Goal: Contribute content: Add original content to the website for others to see

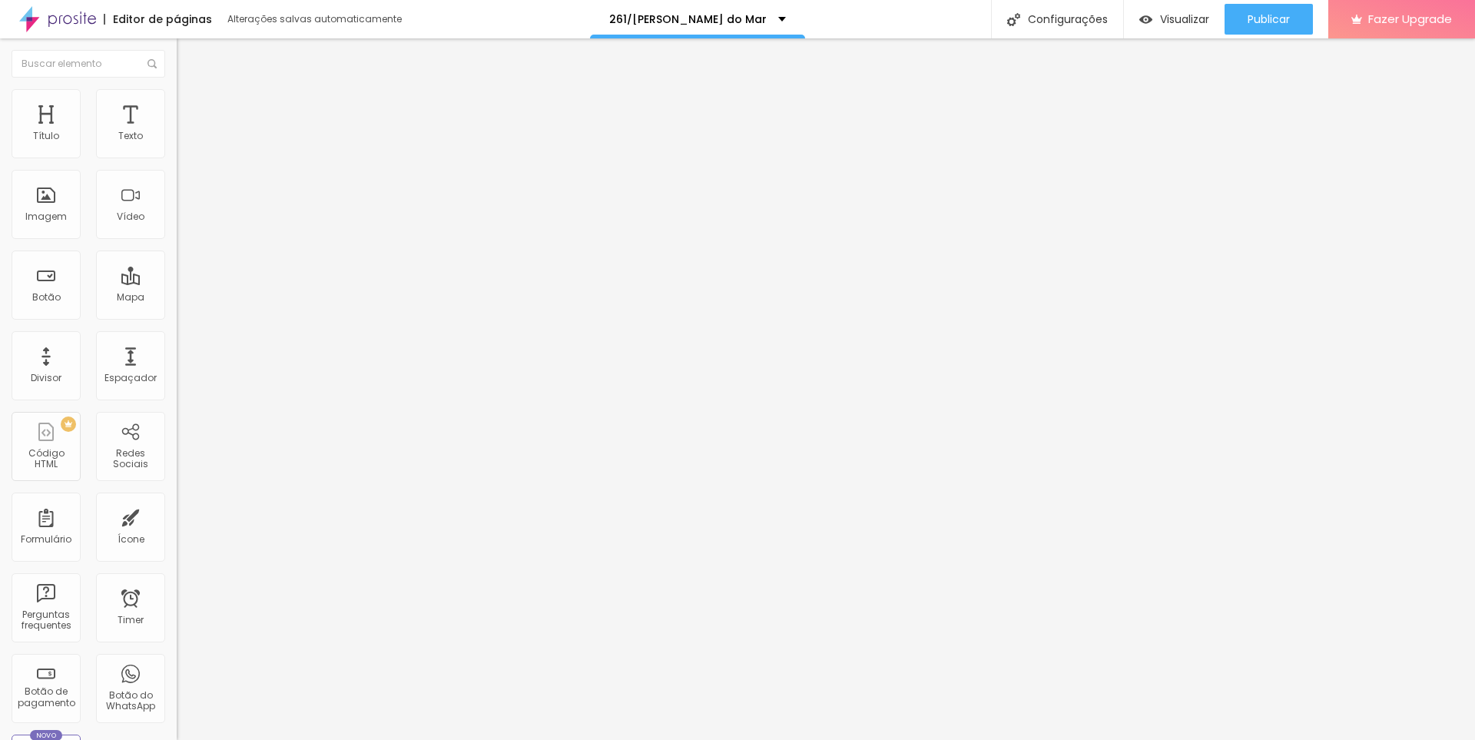
click at [177, 132] on span "Adicionar imagem" at bounding box center [226, 125] width 99 height 13
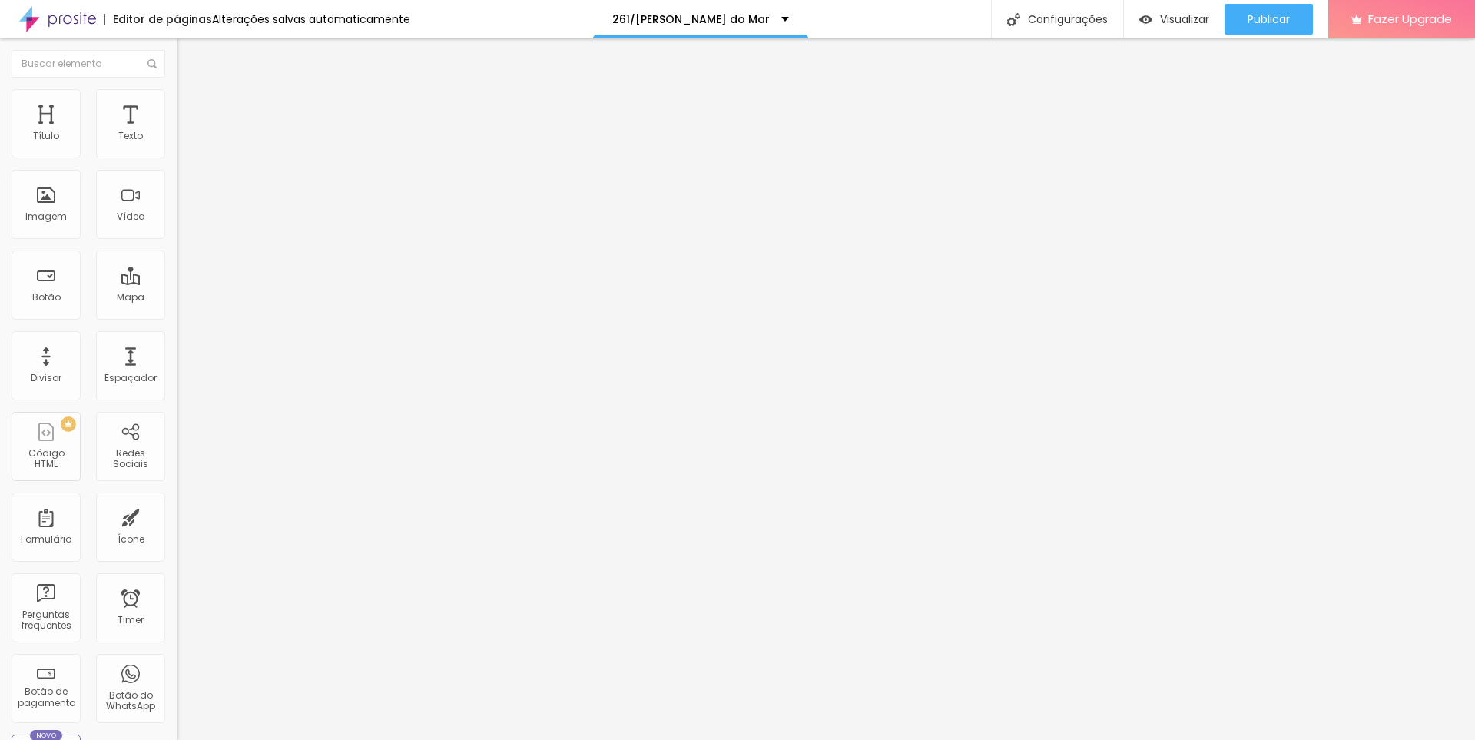
click at [177, 241] on span "Original" at bounding box center [195, 233] width 37 height 13
click at [177, 105] on li "Avançado" at bounding box center [265, 112] width 177 height 15
type input "0"
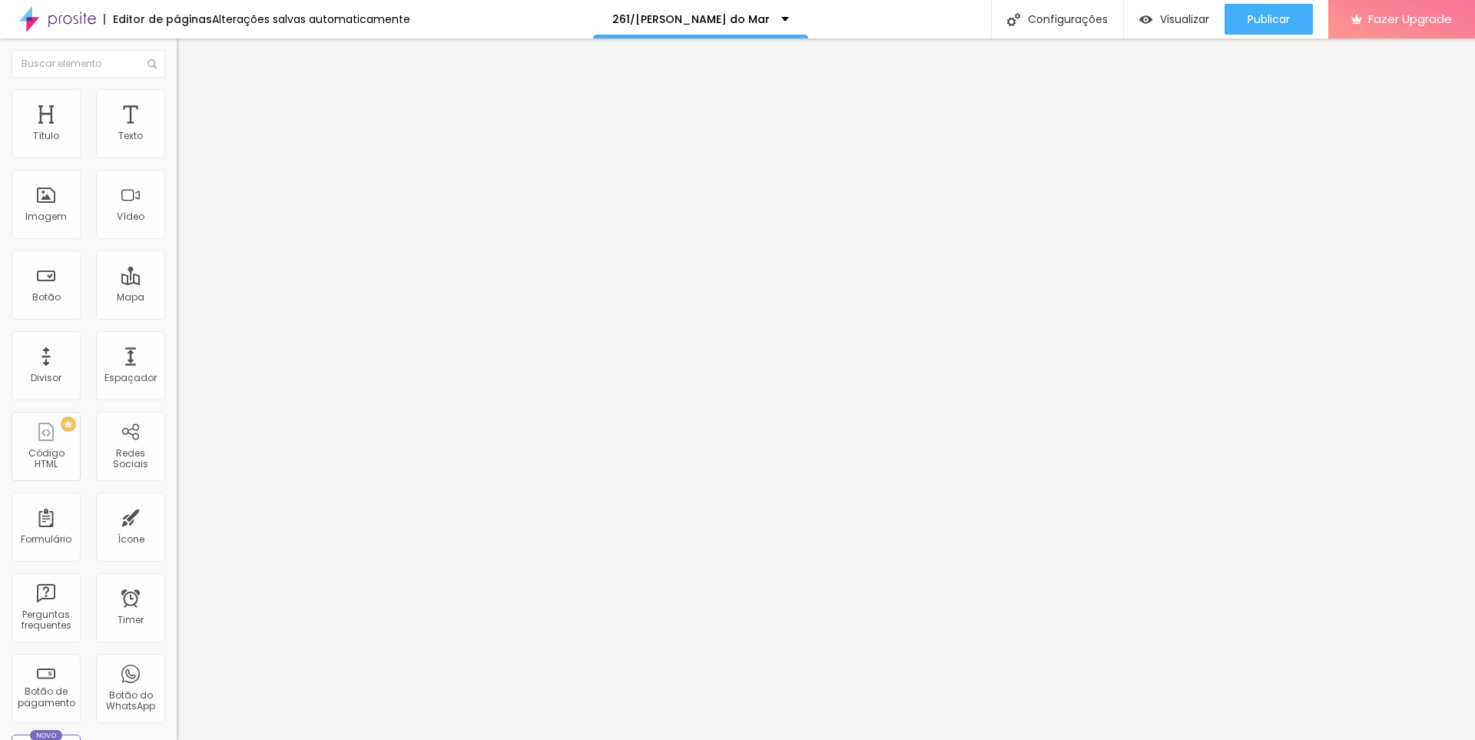
drag, startPoint x: 32, startPoint y: 156, endPoint x: 15, endPoint y: 157, distance: 16.9
type input "0"
click at [177, 298] on input "range" at bounding box center [226, 304] width 99 height 12
type input "7"
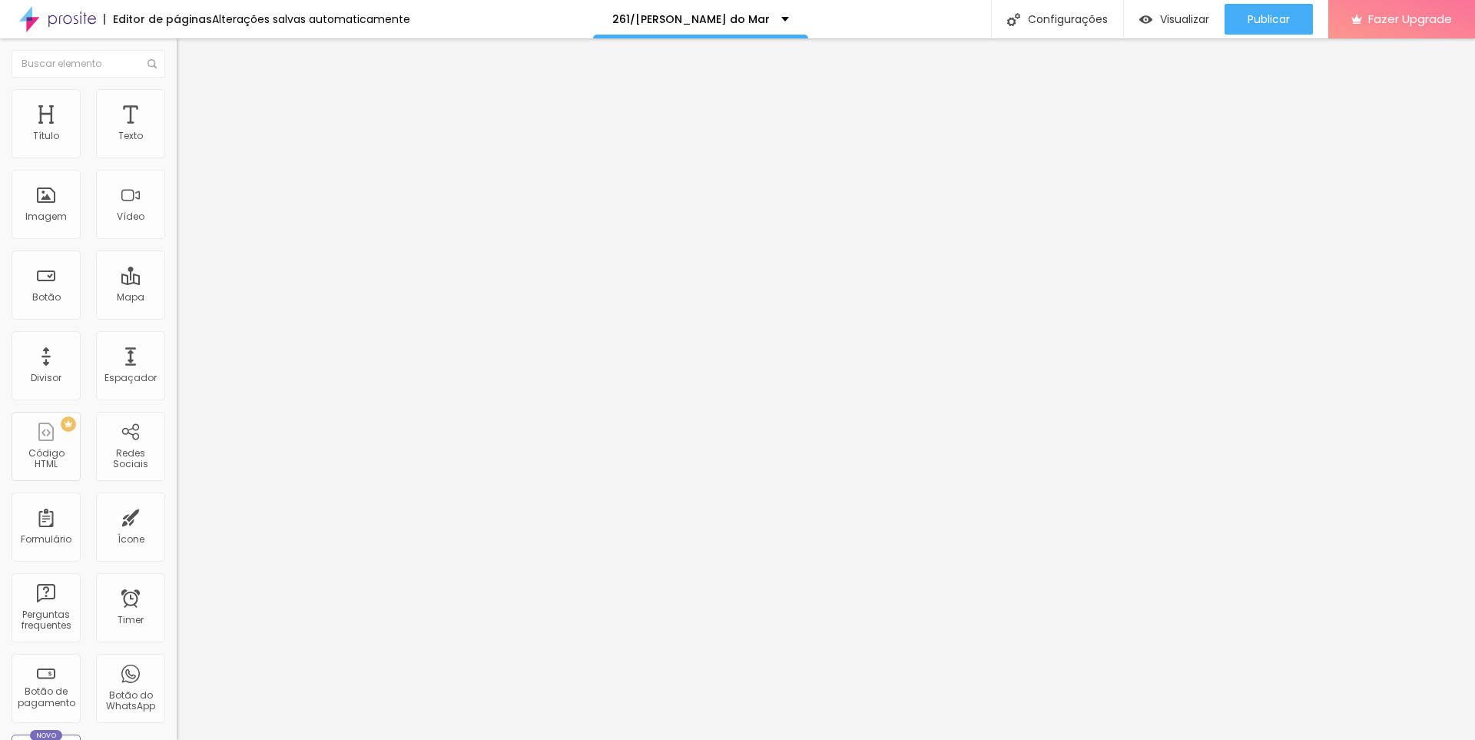
type input "0"
drag, startPoint x: 25, startPoint y: 181, endPoint x: 0, endPoint y: 184, distance: 24.9
type input "0"
click at [177, 516] on input "range" at bounding box center [226, 522] width 99 height 12
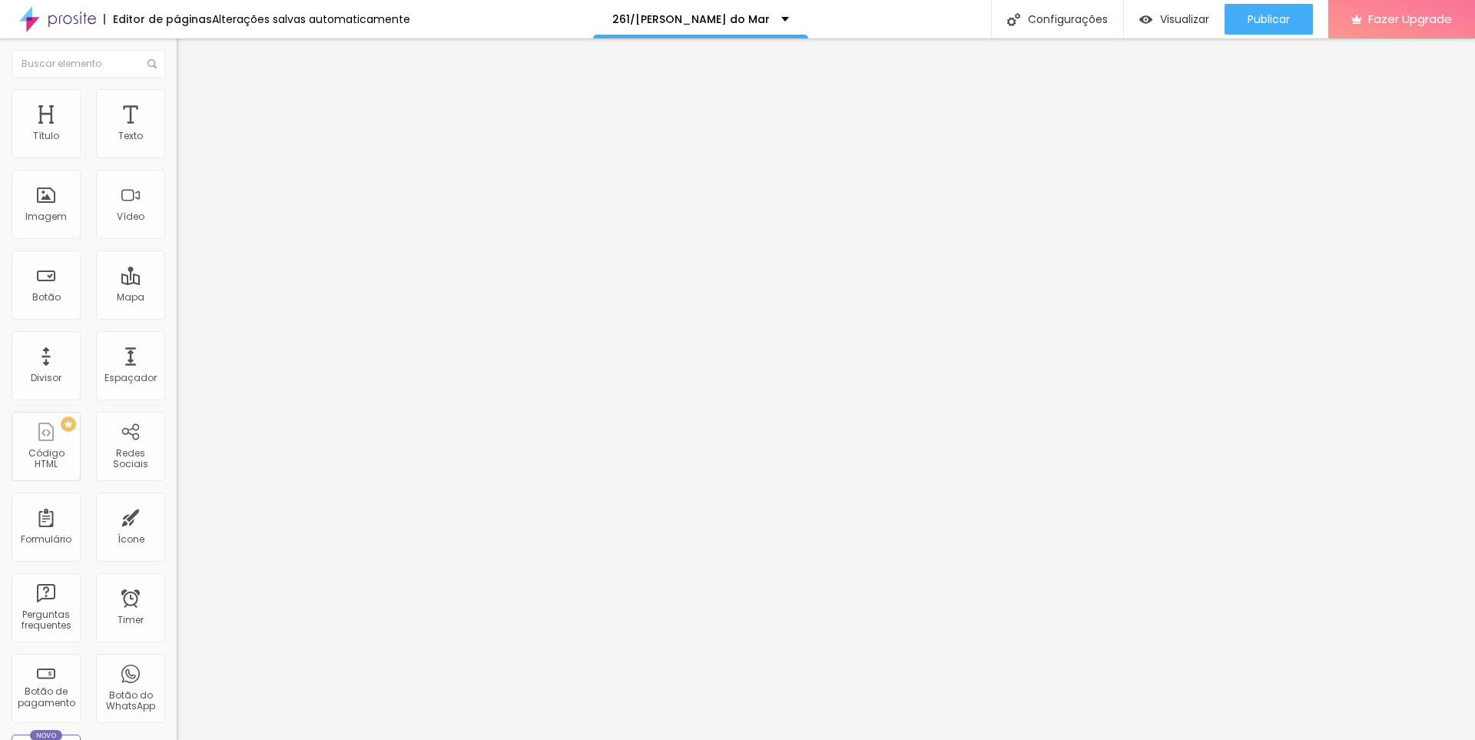
click at [191, 111] on span "Avançado" at bounding box center [216, 114] width 51 height 13
click at [177, 105] on li "Avançado" at bounding box center [265, 112] width 177 height 15
type input "0"
drag, startPoint x: 35, startPoint y: 181, endPoint x: 2, endPoint y: 184, distance: 33.1
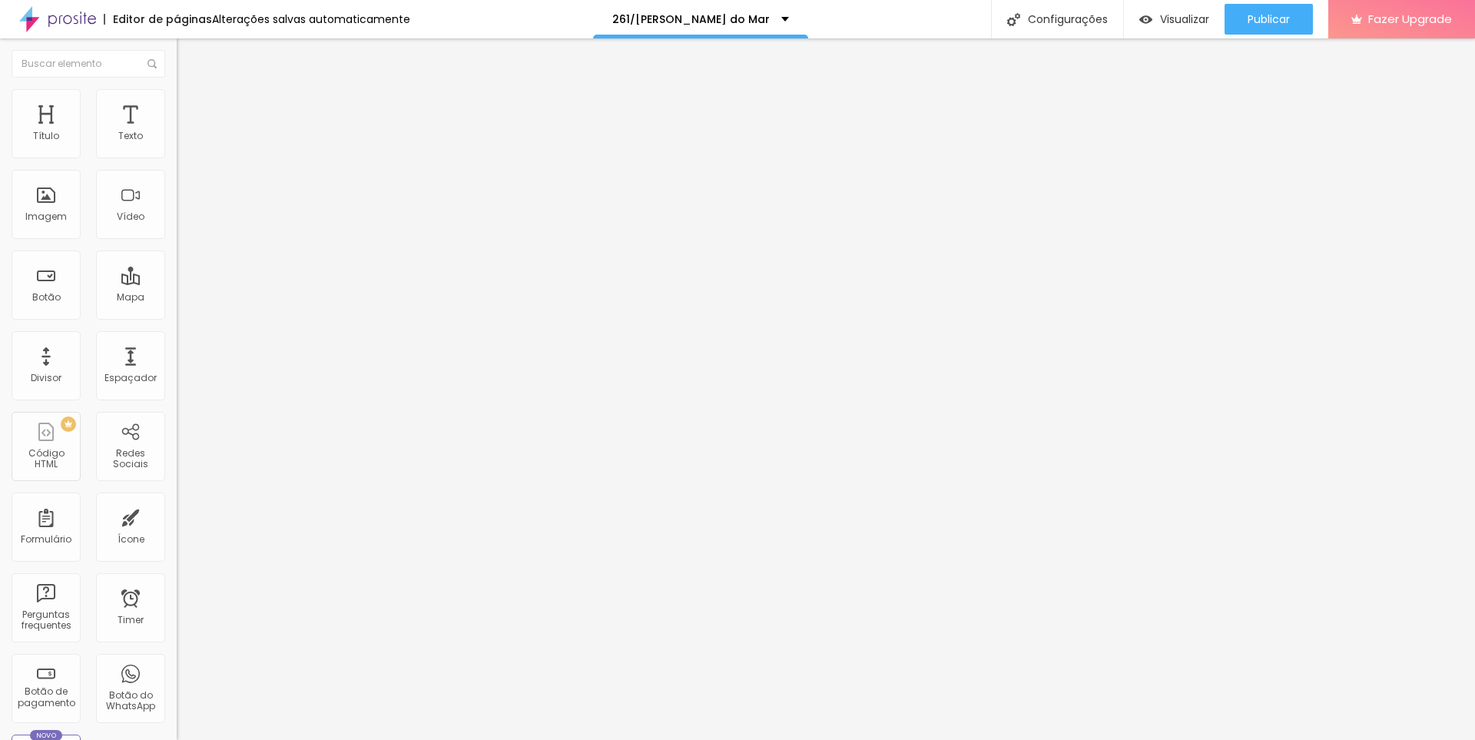
type input "0"
click at [177, 516] on input "range" at bounding box center [226, 522] width 99 height 12
type input "25"
type input "20"
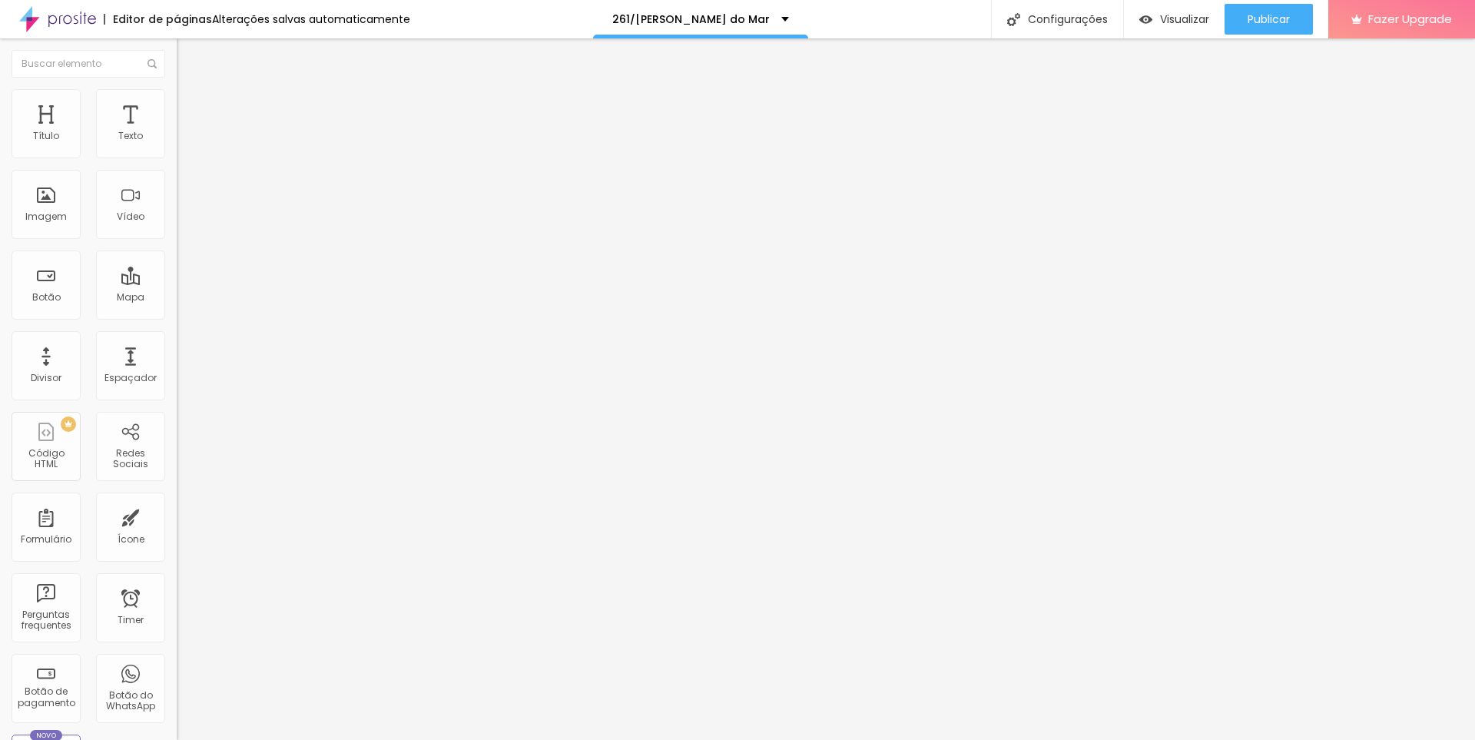
type input "20"
type input "15"
type input "10"
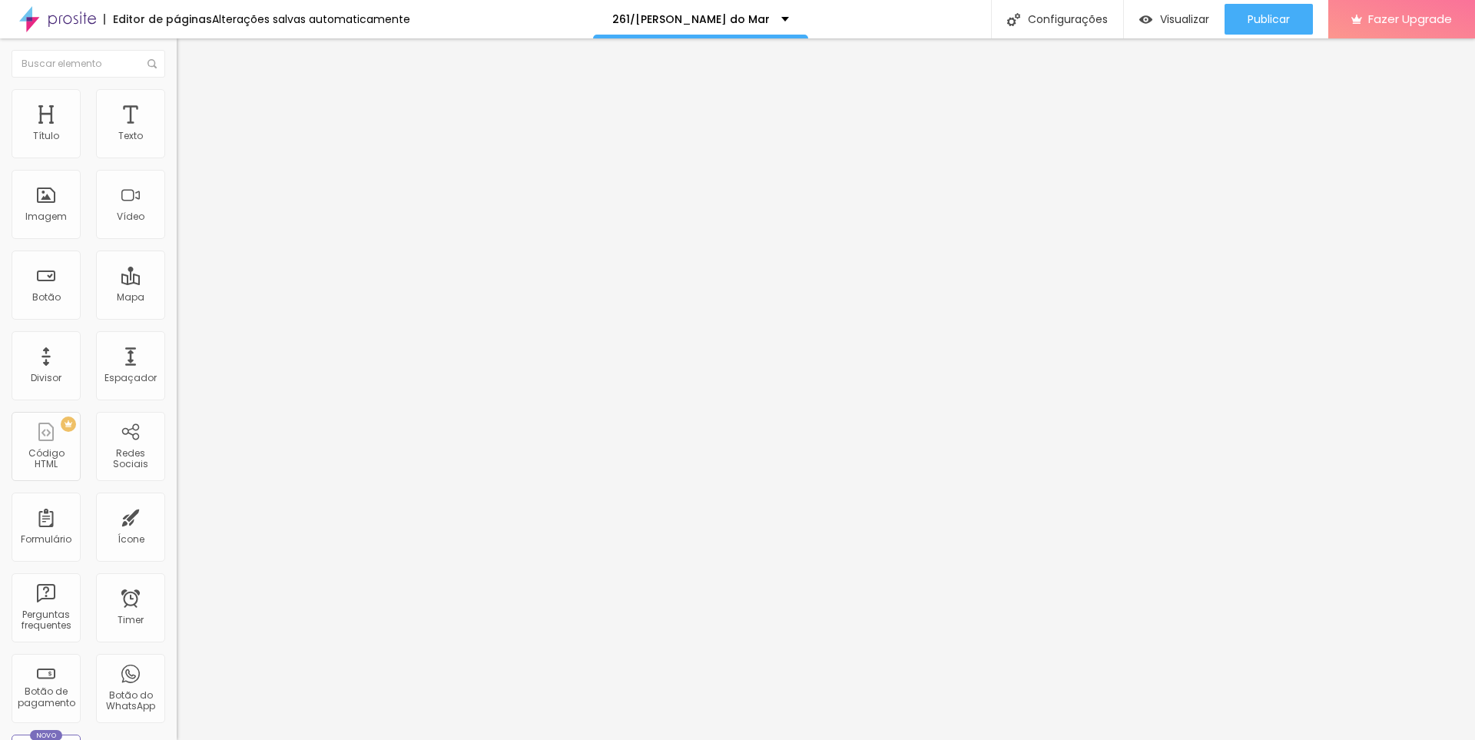
type input "5"
type input "0"
type input "5"
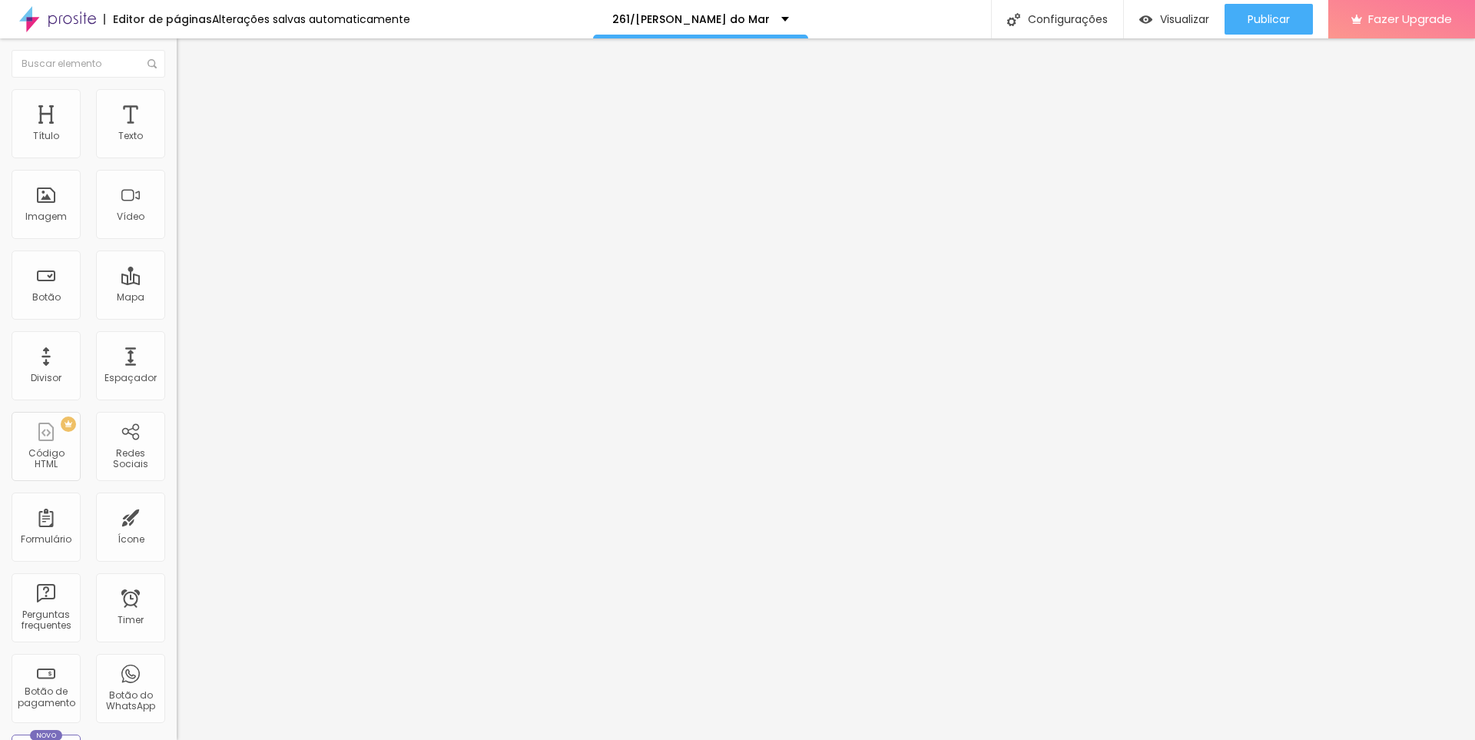
type input "5"
type input "10"
type input "15"
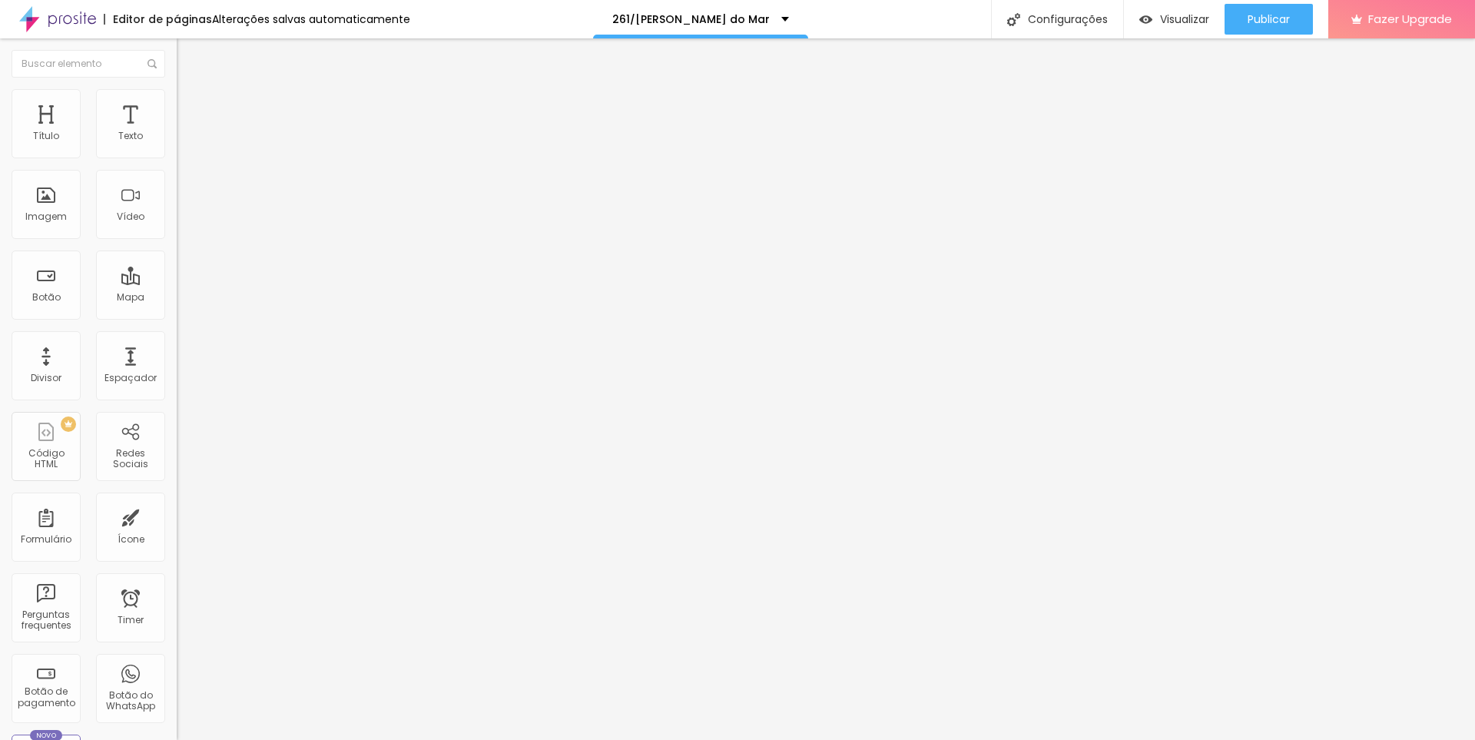
type input "20"
type input "25"
type input "30"
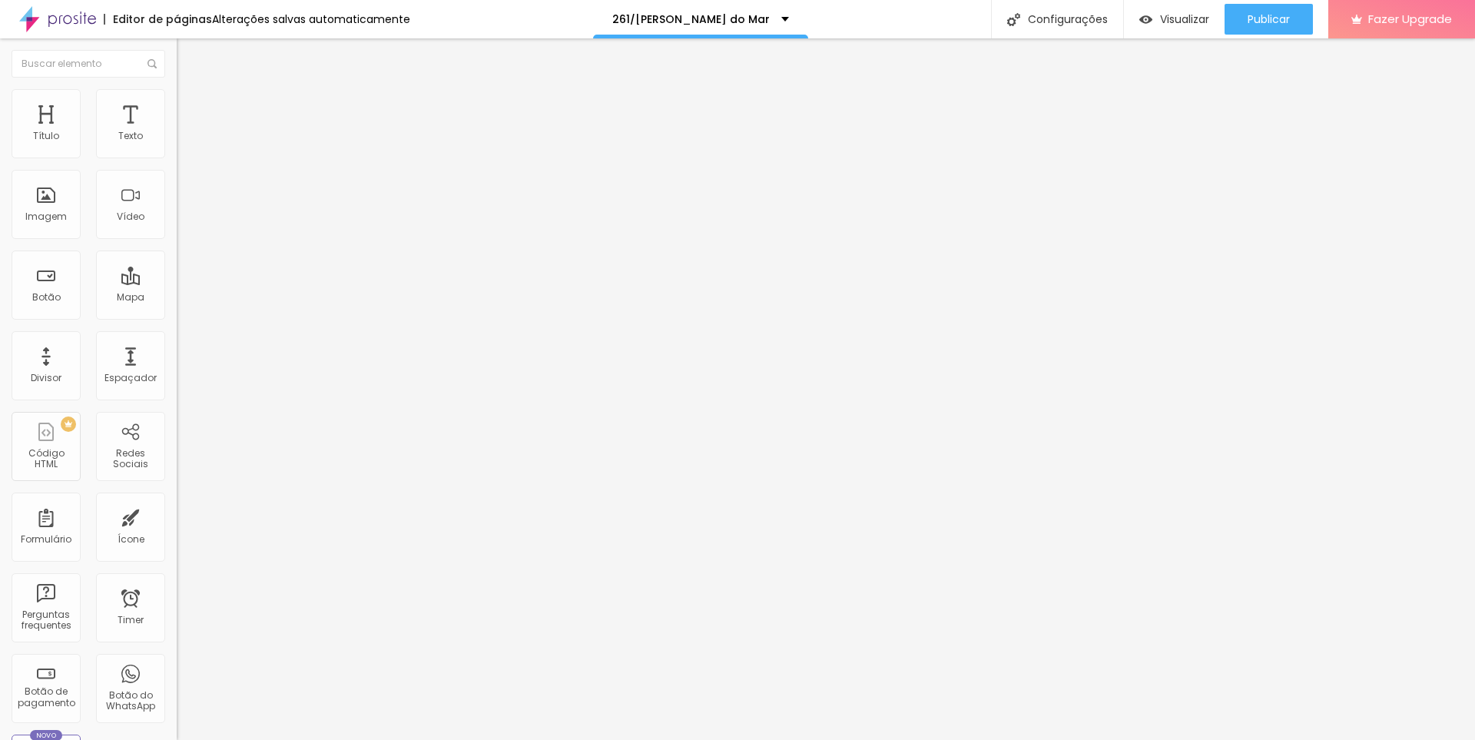
type input "30"
drag, startPoint x: 99, startPoint y: 150, endPoint x: 161, endPoint y: 178, distance: 68.4
type input "30"
click at [177, 298] on input "range" at bounding box center [226, 304] width 99 height 12
click at [177, 105] on li "Avançado" at bounding box center [265, 112] width 177 height 15
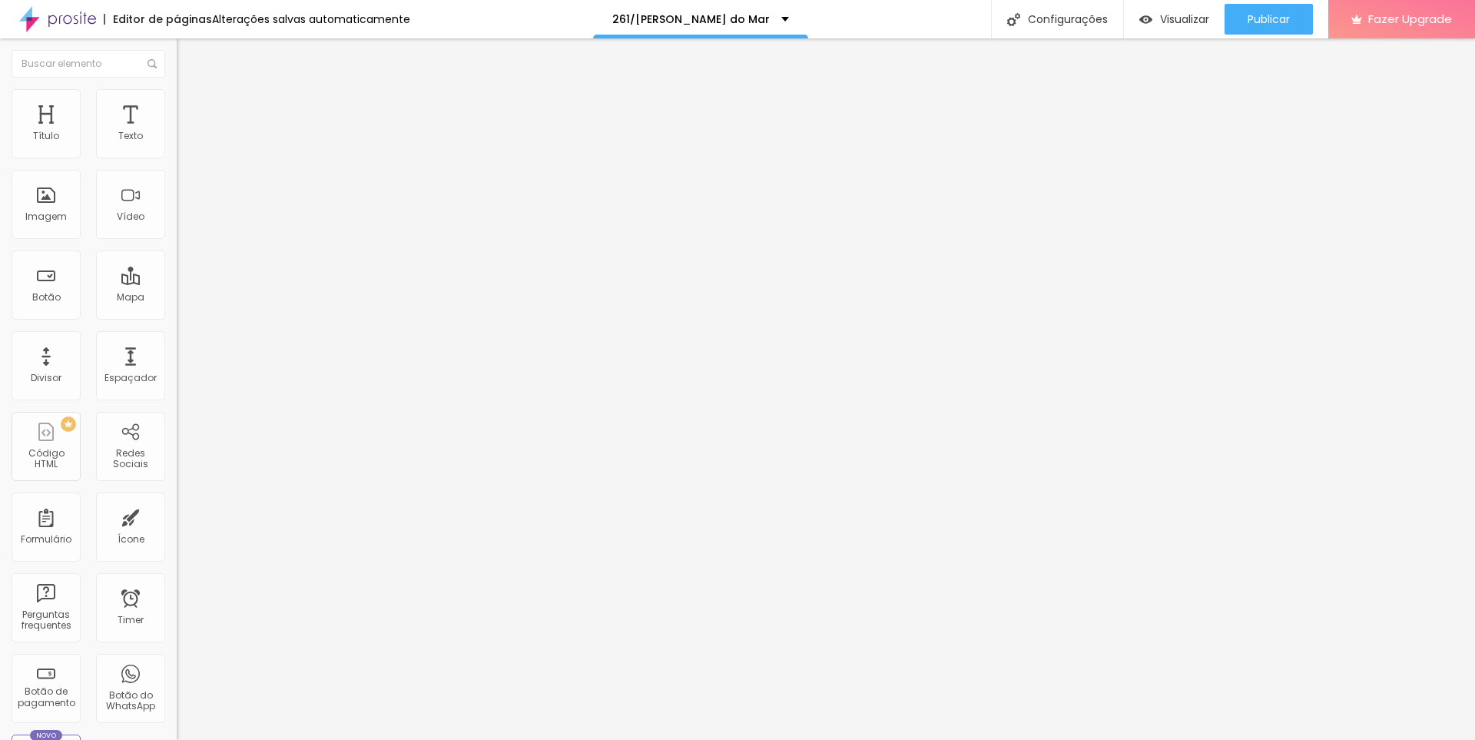
type input "15"
type input "10"
type input "15"
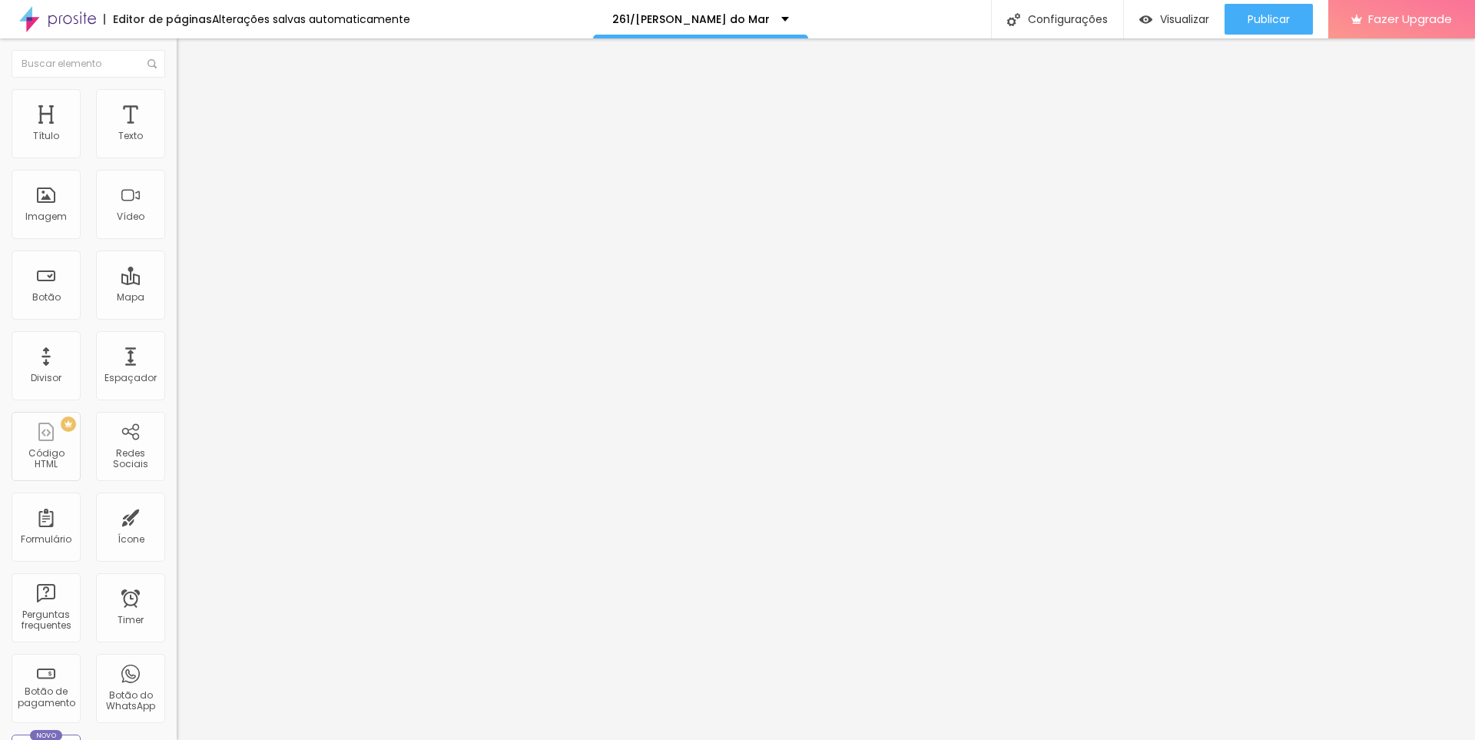
type input "15"
type input "20"
type input "15"
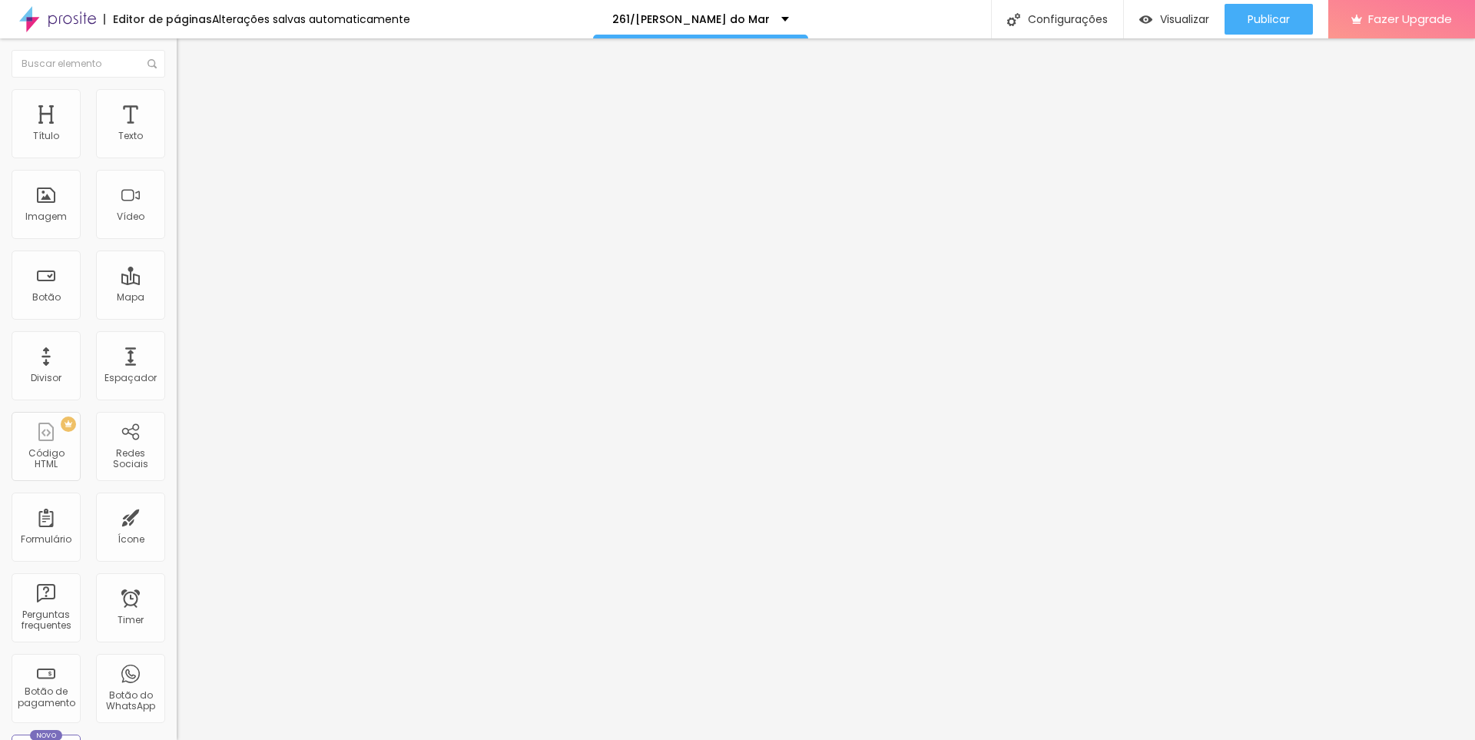
type input "15"
click at [177, 298] on input "range" at bounding box center [226, 304] width 99 height 12
click at [1259, 23] on span "Publicar" at bounding box center [1269, 19] width 42 height 12
click at [177, 163] on span "Editar perguntas" at bounding box center [221, 156] width 88 height 13
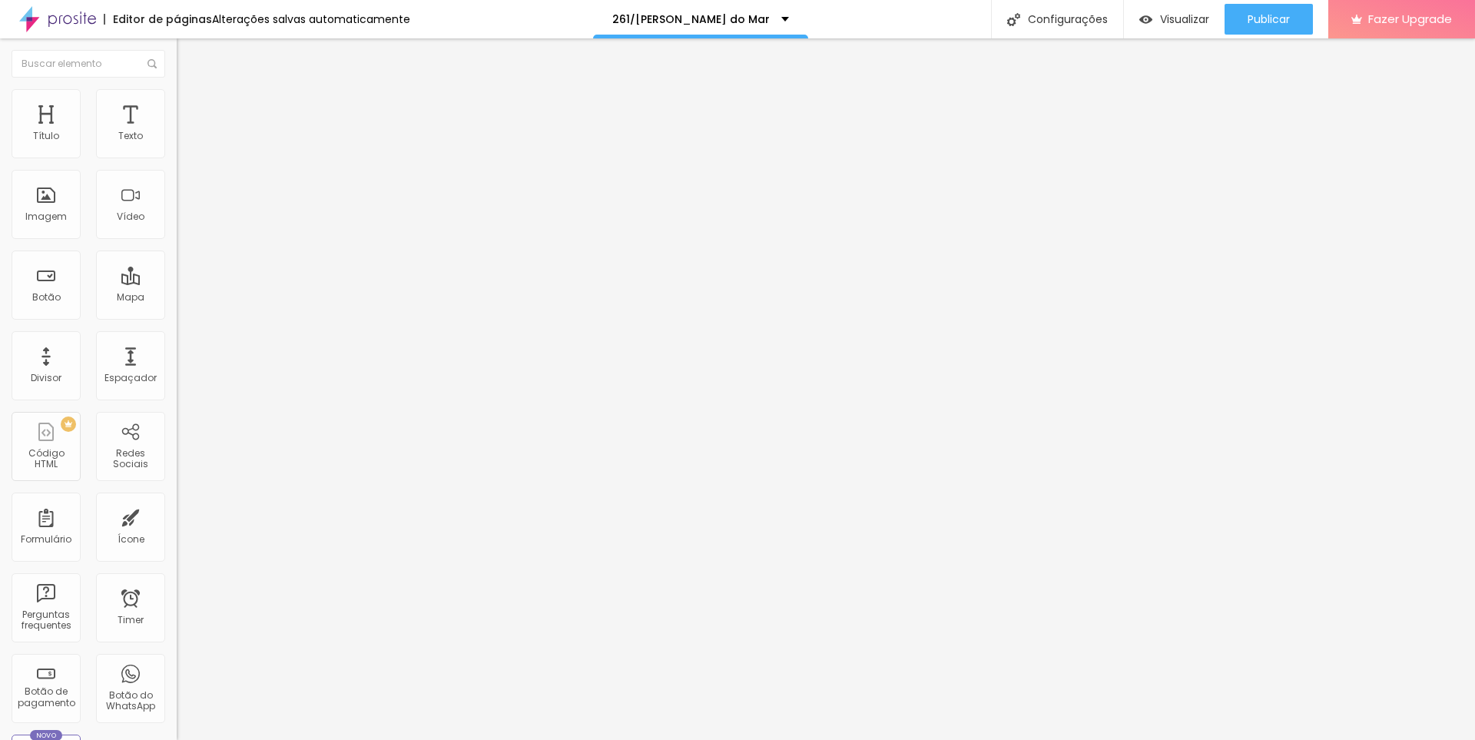
click at [177, 163] on span "Editar perguntas" at bounding box center [221, 156] width 88 height 13
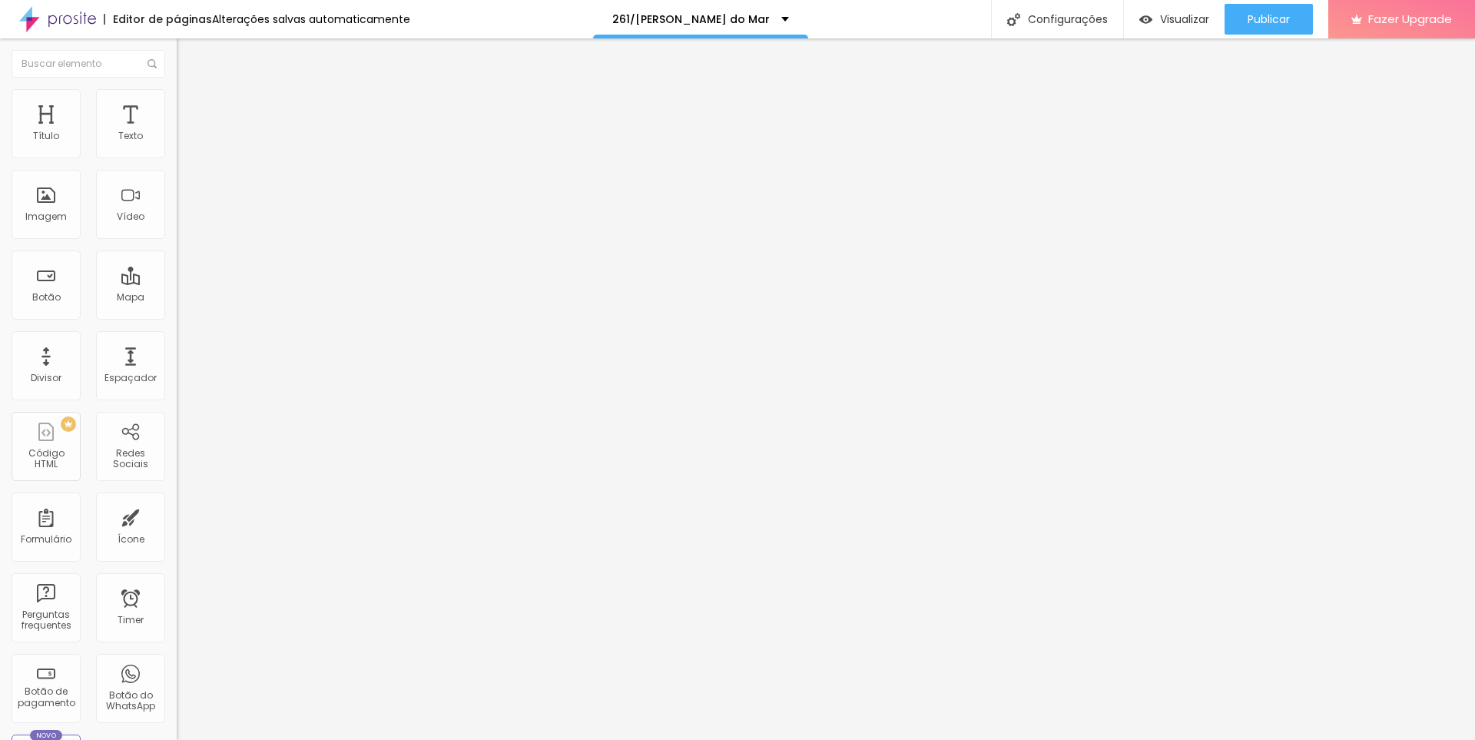
click at [1262, 18] on span "Publicar" at bounding box center [1269, 19] width 42 height 12
click at [177, 100] on li "Estilo" at bounding box center [265, 96] width 177 height 15
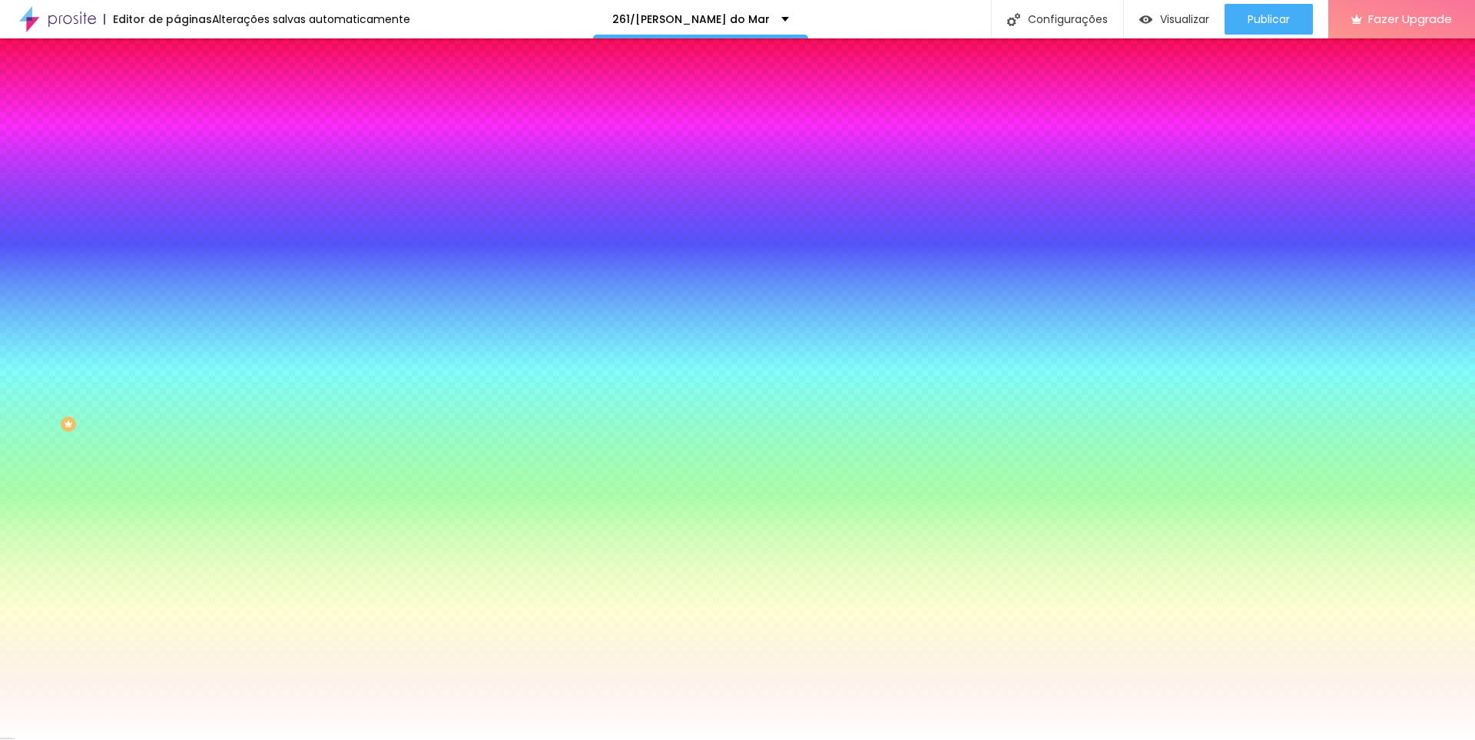
click at [177, 224] on input "#FFFFFF" at bounding box center [269, 216] width 184 height 15
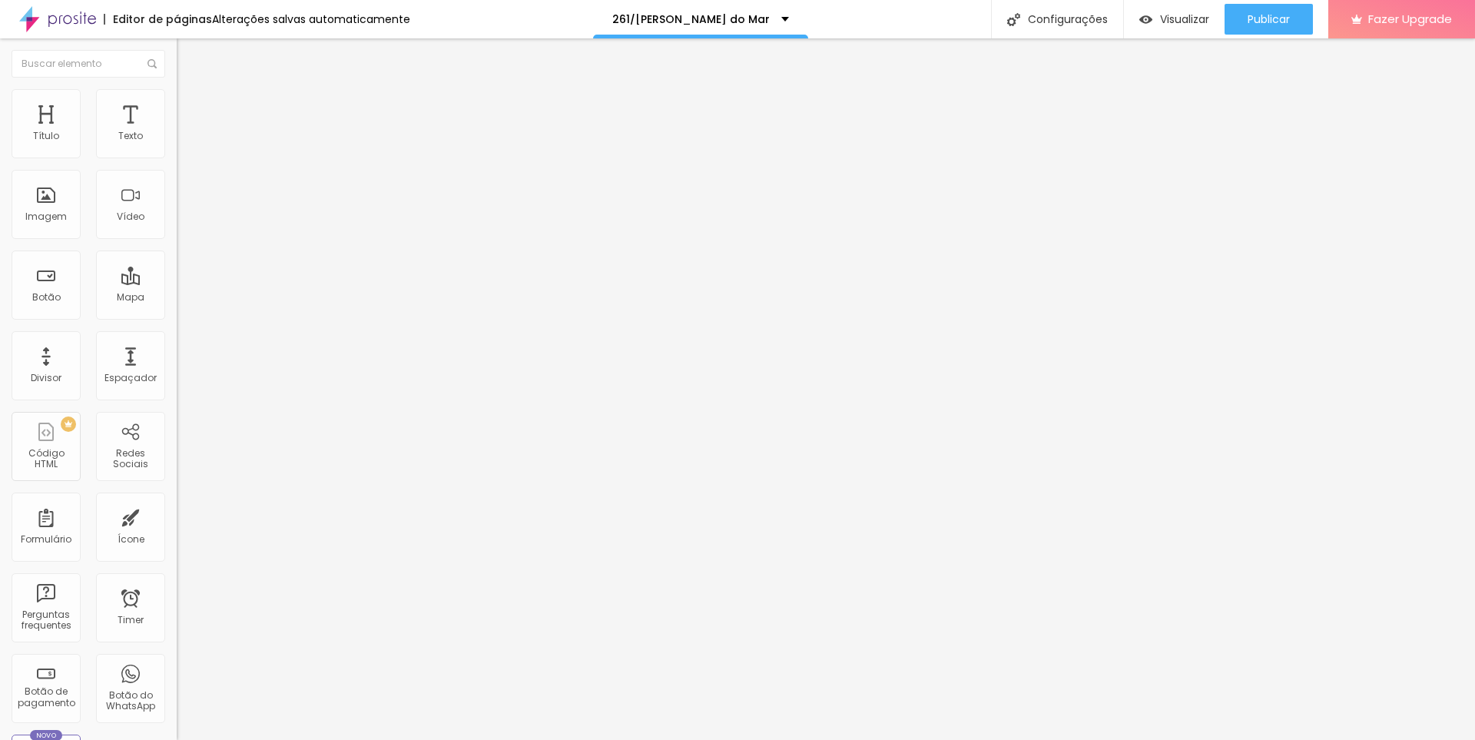
click at [72, 17] on img at bounding box center [57, 19] width 77 height 38
click at [183, 223] on icon "button" at bounding box center [187, 218] width 9 height 9
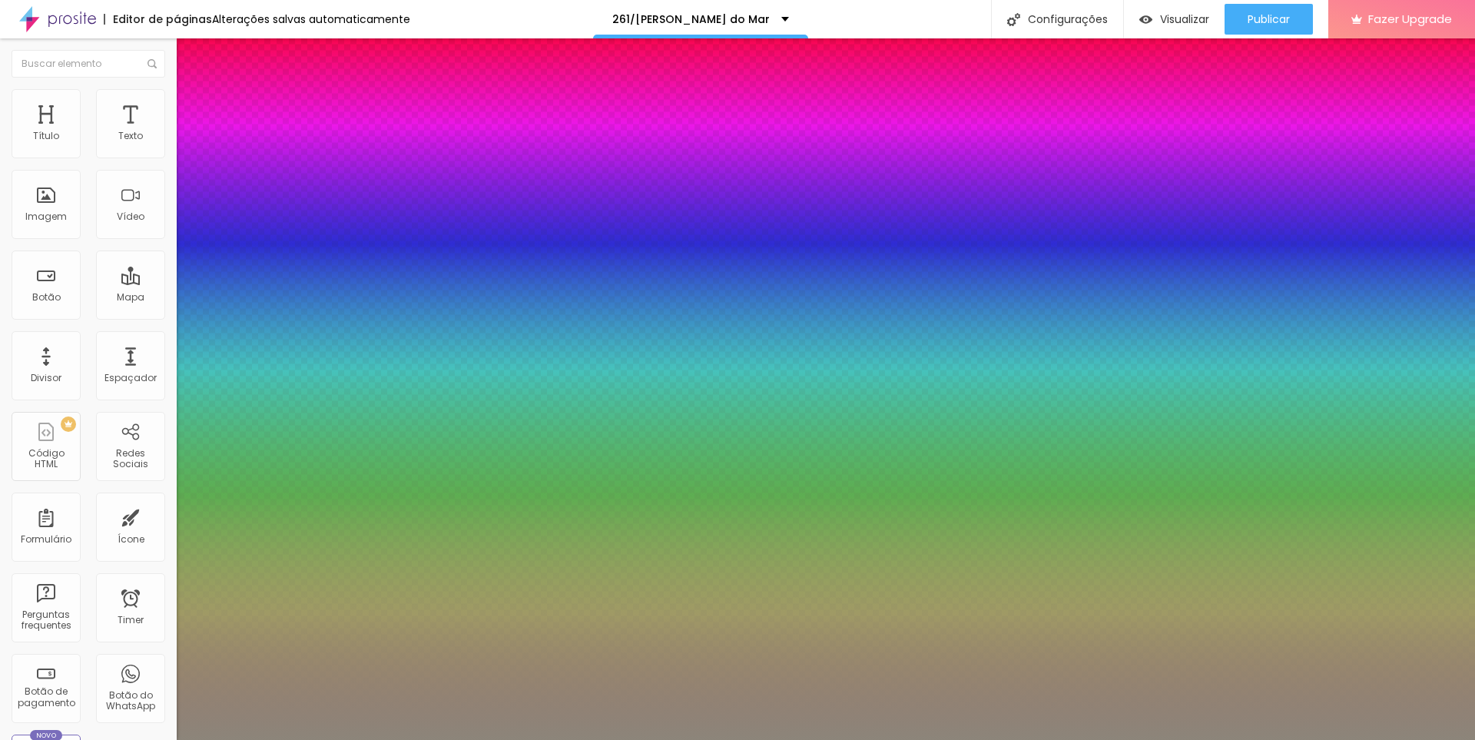
type input "1"
type input "0.5"
type input "51"
type input "1"
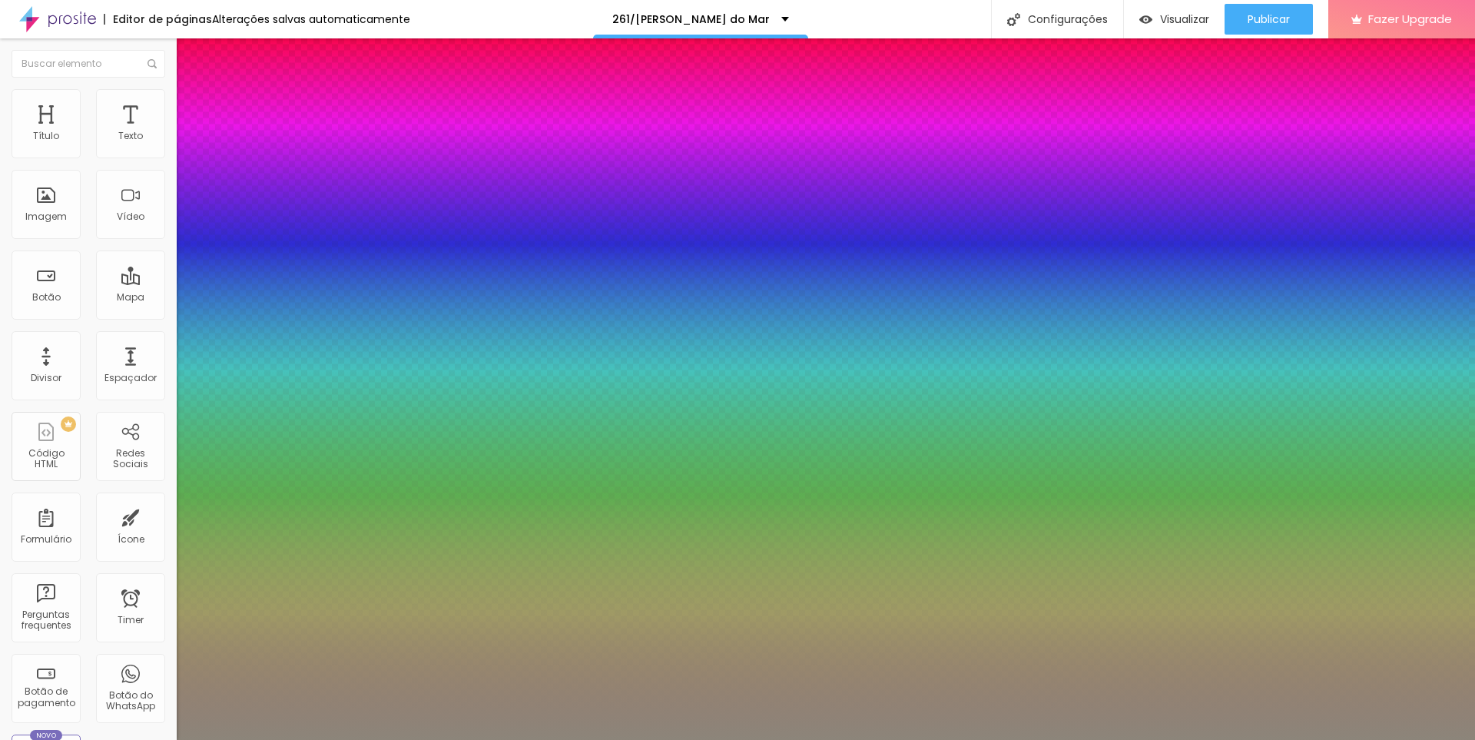
type input "0.5"
type input "46"
type input "1"
type input "0.5"
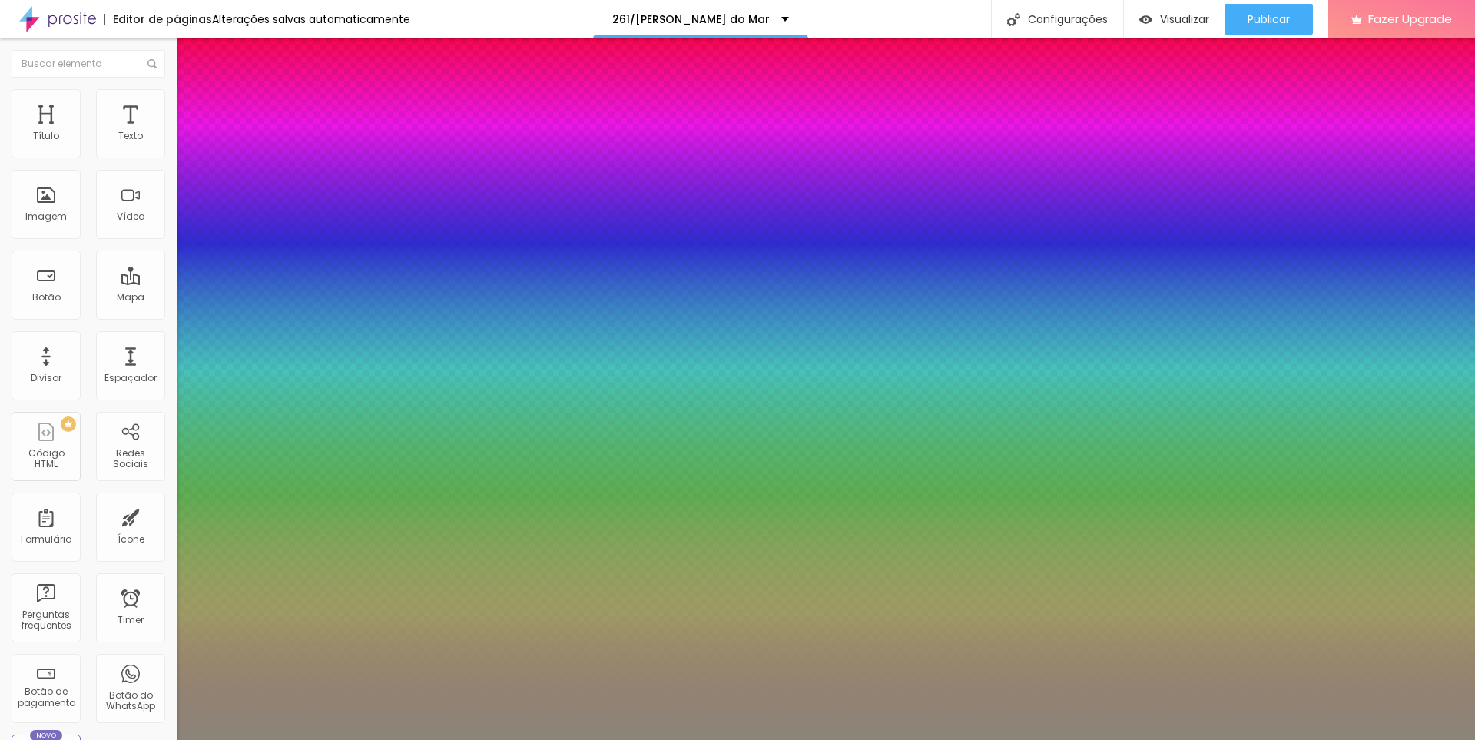
type input "50"
type input "1"
type input "0.5"
type input "51"
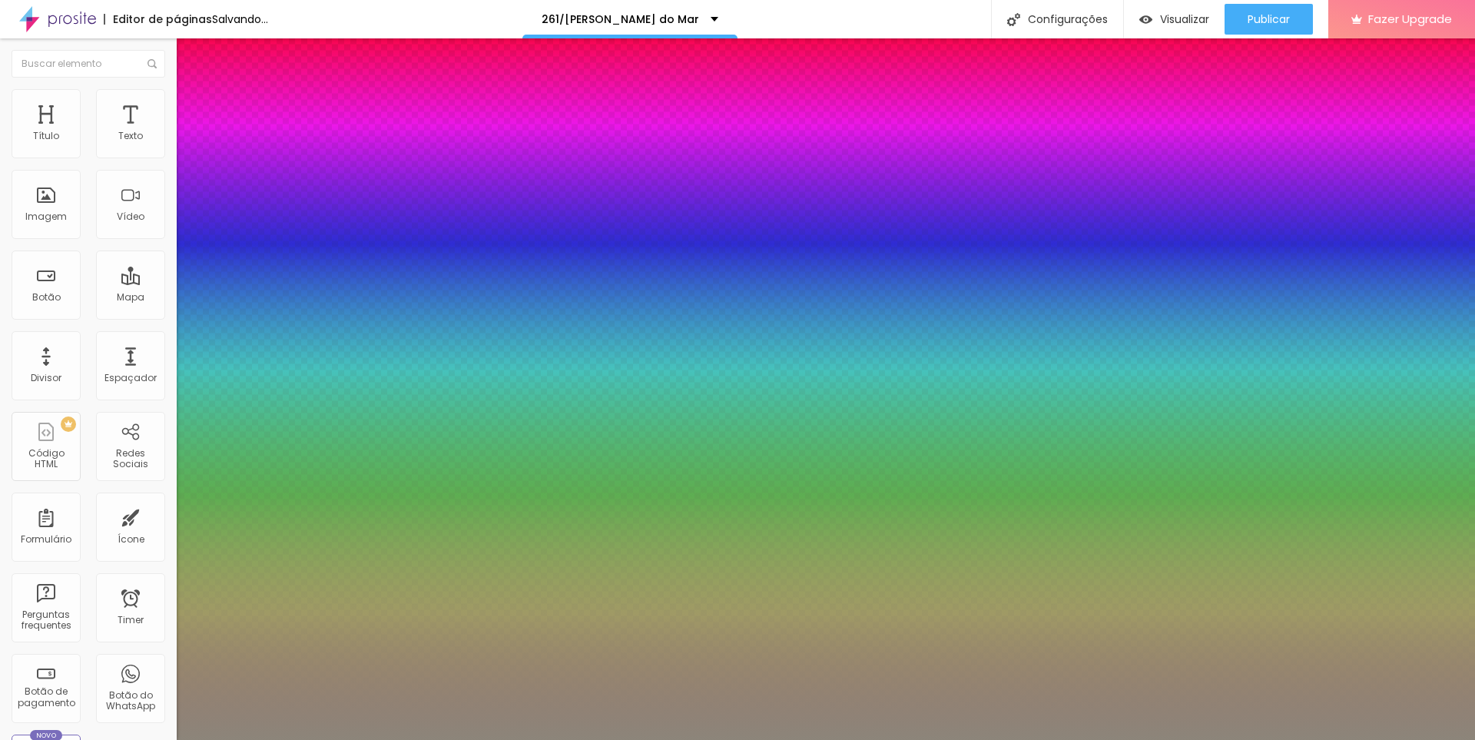
type input "51"
type input "1"
type input "0.5"
type input "1"
type input "0.5"
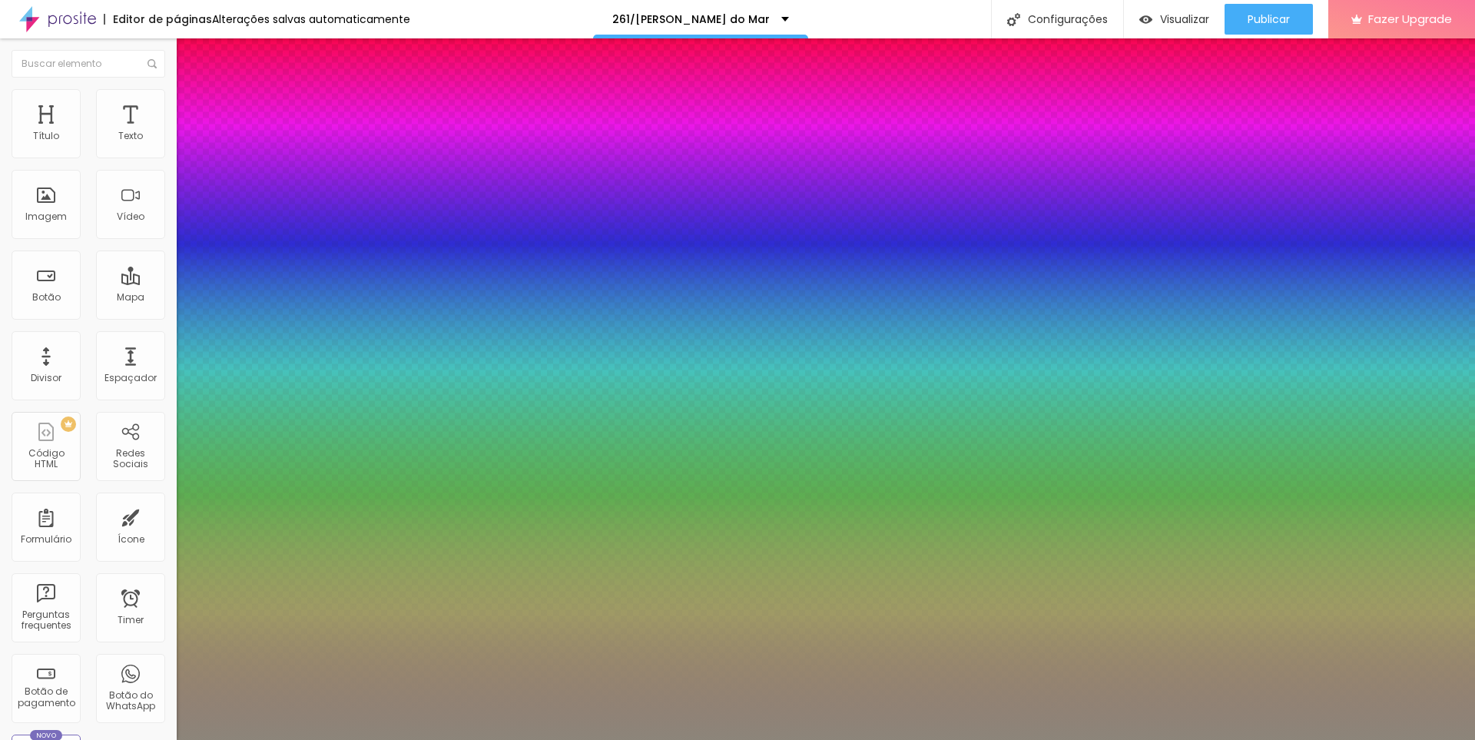
type input "50"
type input "1"
type input "0.5"
type input "49"
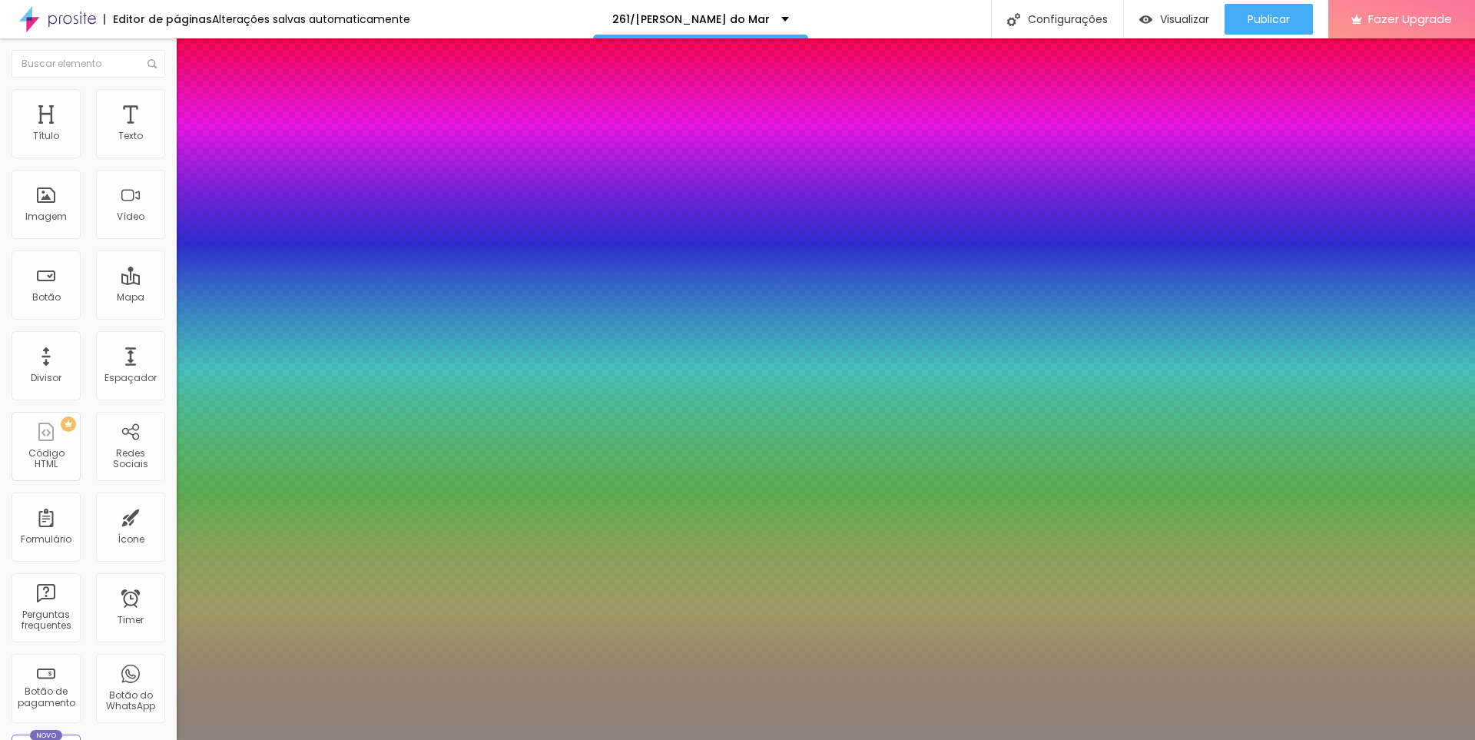
type input "49"
type input "1"
type input "0.5"
type input "48"
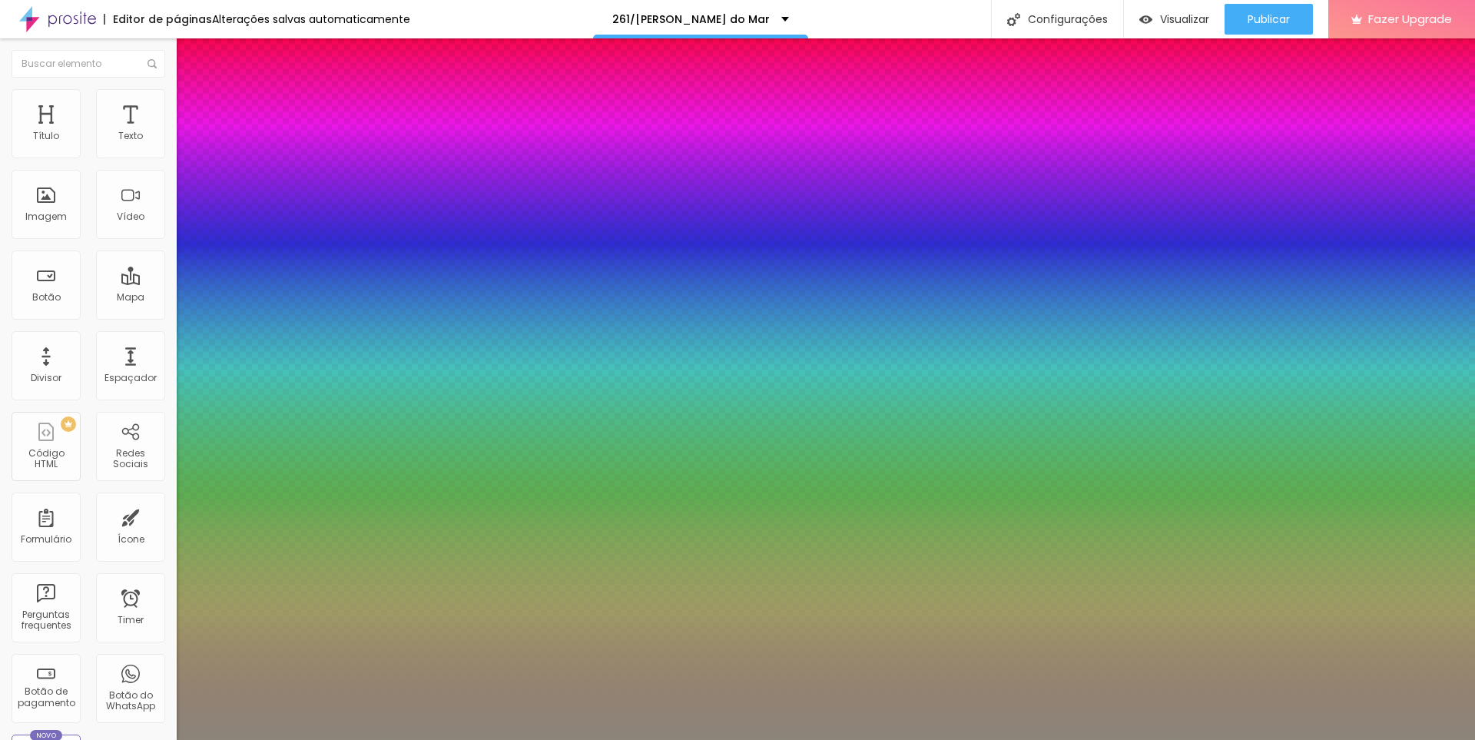
type input "1"
type input "0.5"
type input "48"
type input "1"
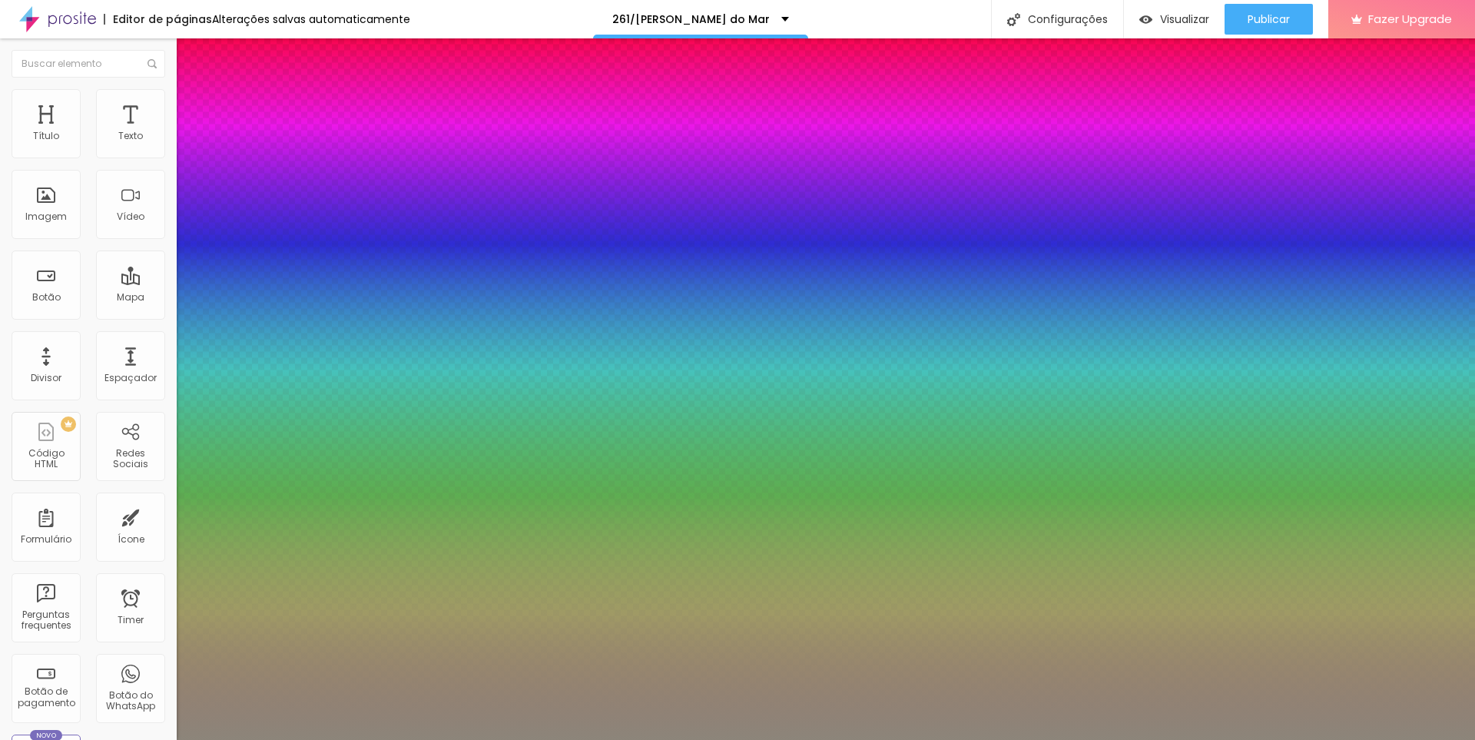
type input "0.5"
type input "1"
type input "0.5"
click at [832, 739] on div at bounding box center [737, 740] width 1475 height 0
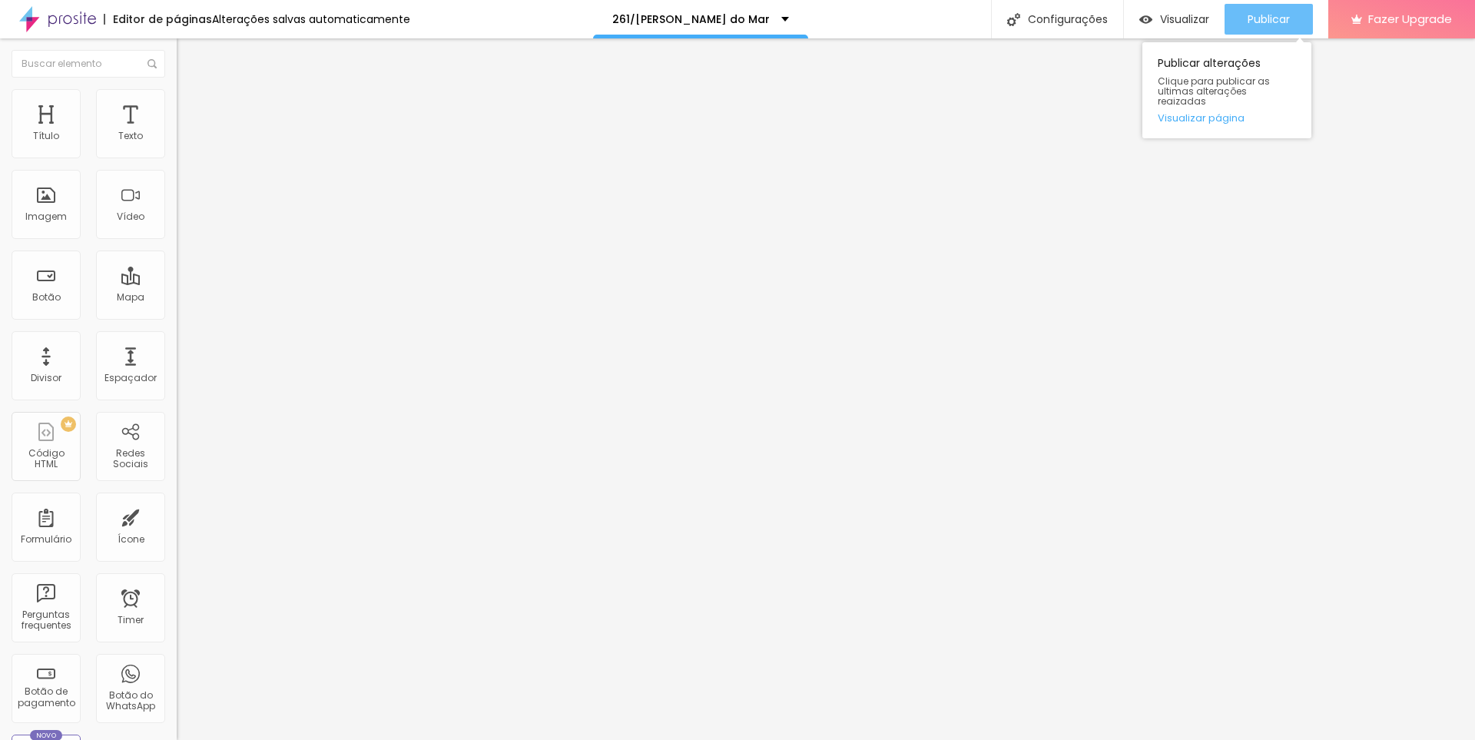
click at [1286, 18] on span "Publicar" at bounding box center [1269, 19] width 42 height 12
